Goal: Information Seeking & Learning: Compare options

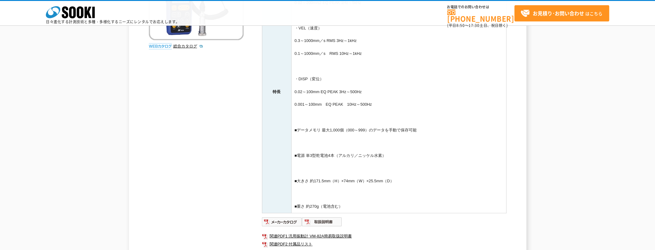
scroll to position [214, 0]
